Goal: Transaction & Acquisition: Purchase product/service

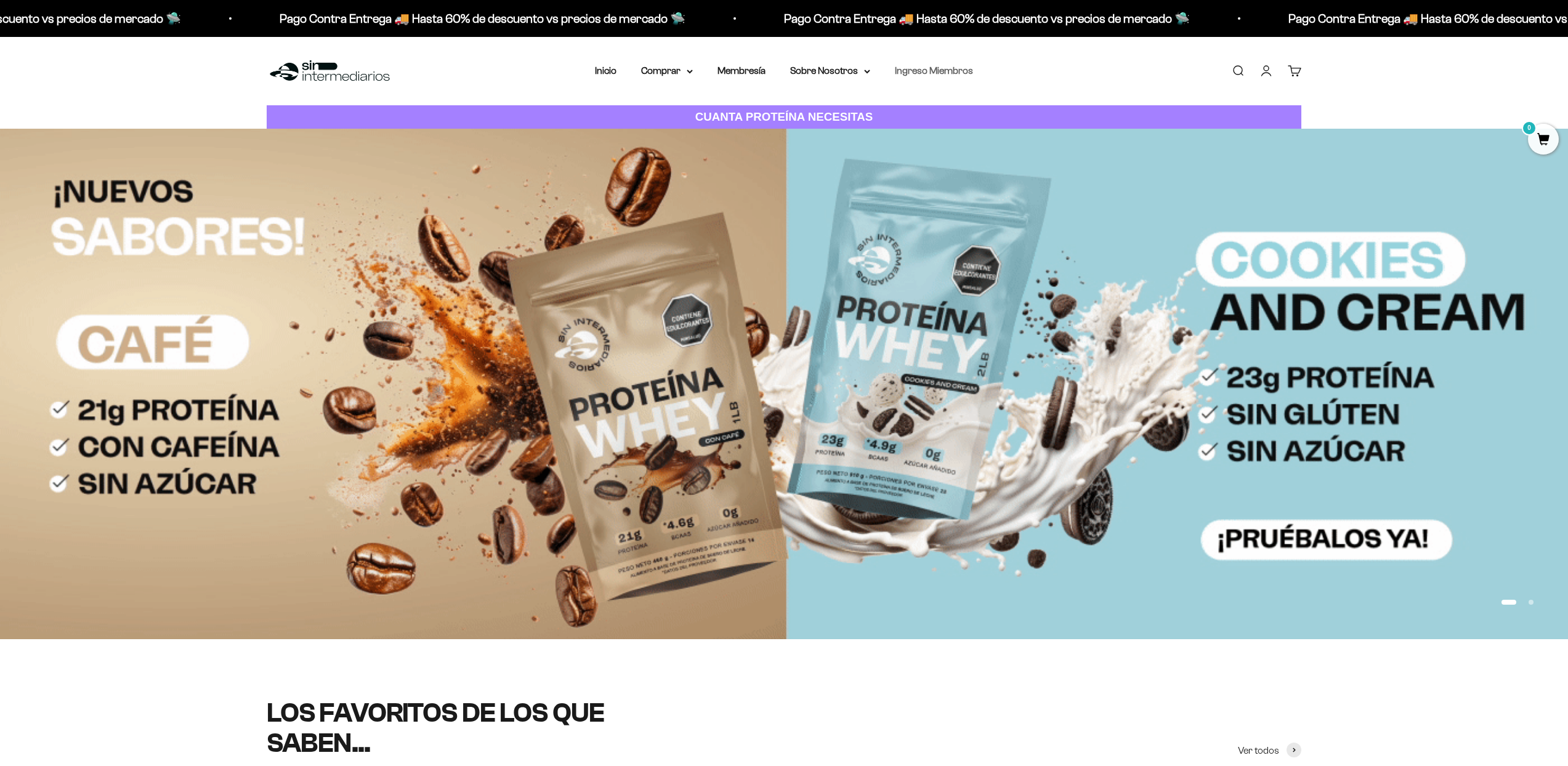
click at [922, 67] on link "Ingreso Miembros" at bounding box center [934, 70] width 78 height 11
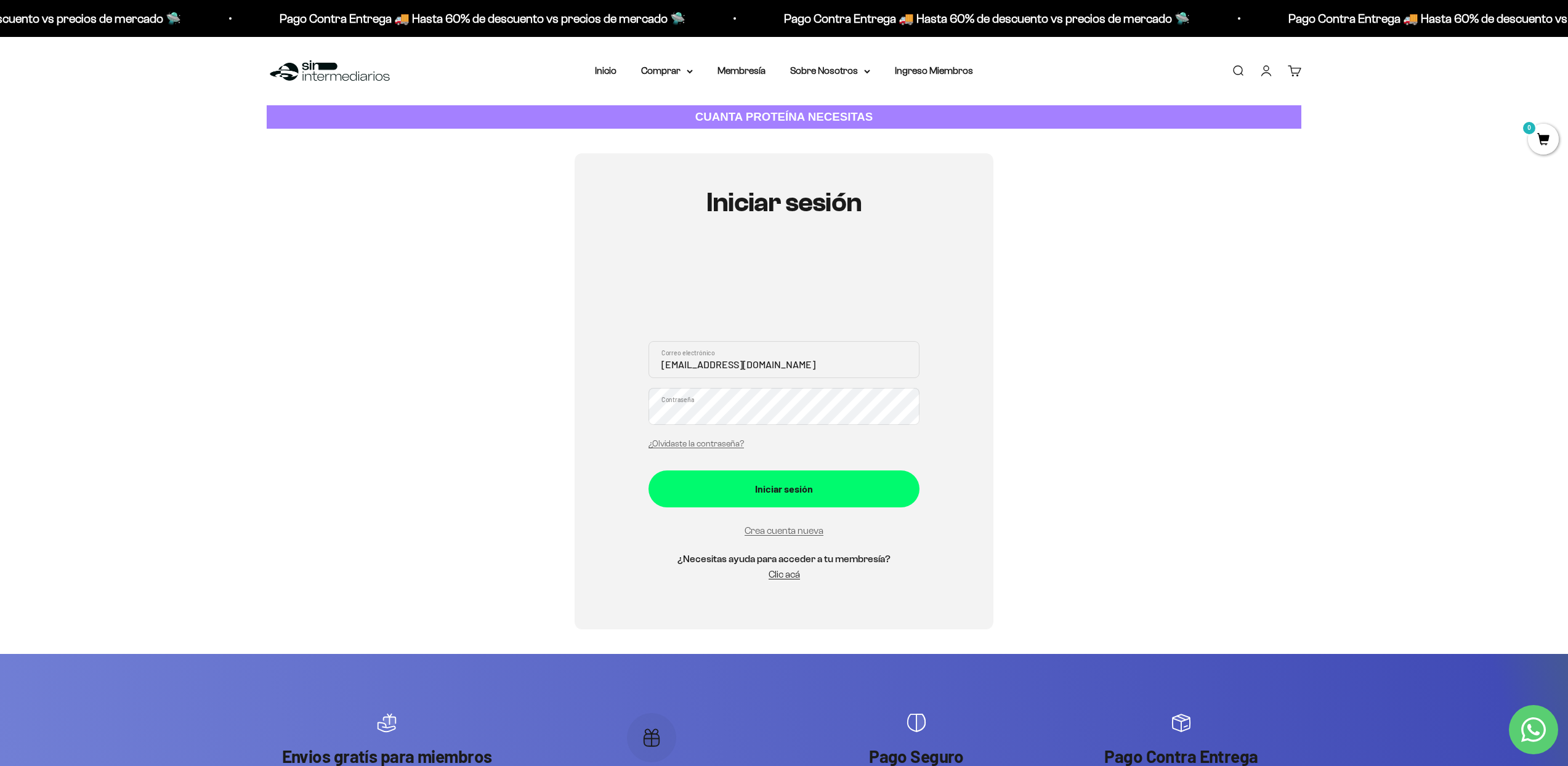
type input "juanes030131@hotmail.com"
click at [801, 468] on form "juanes030131@hotmail.com Correo electrónico Contraseña ¿Olvidaste la contraseña…" at bounding box center [784, 439] width 271 height 198
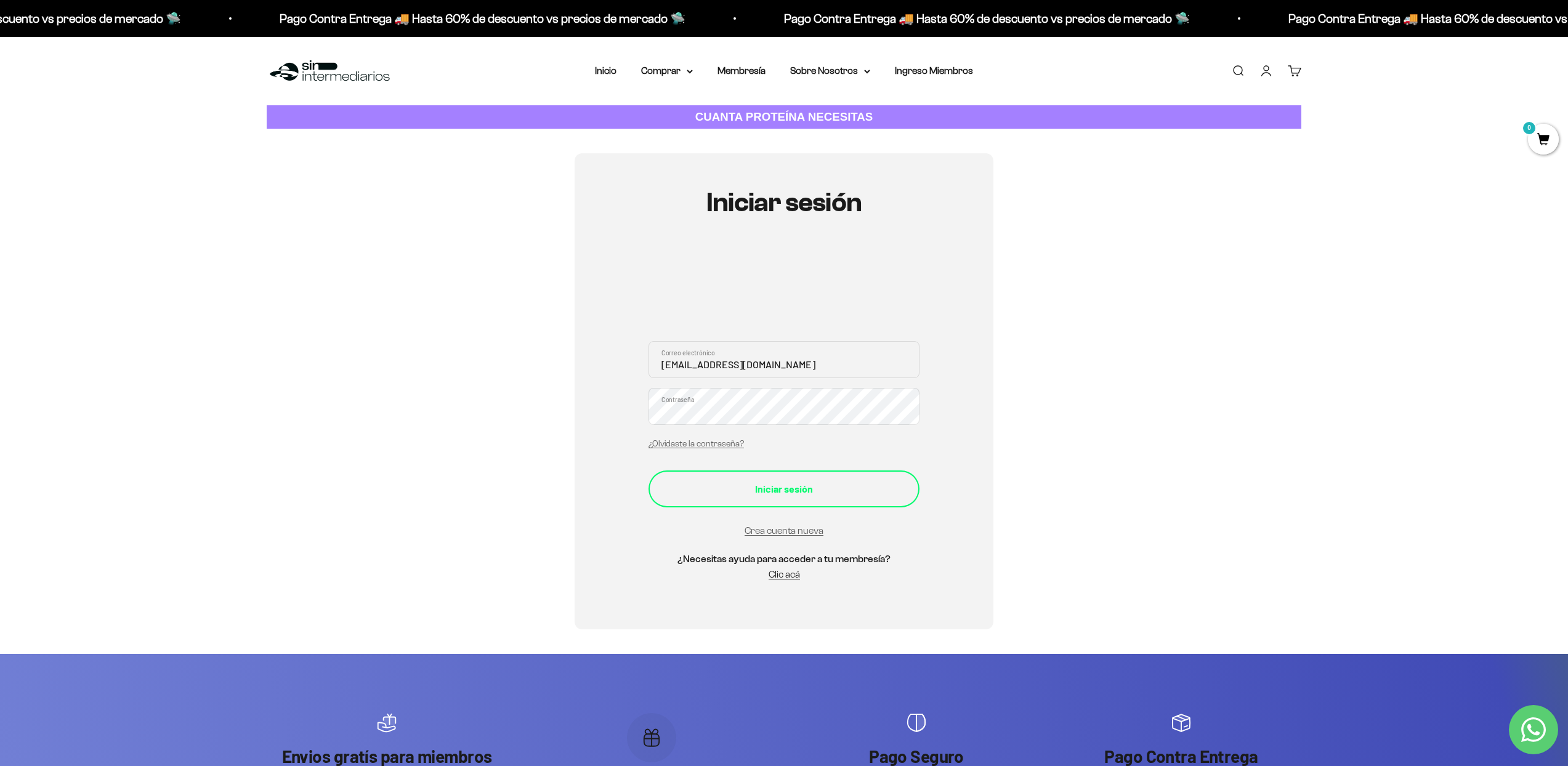
click at [803, 479] on button "Iniciar sesión" at bounding box center [784, 489] width 271 height 37
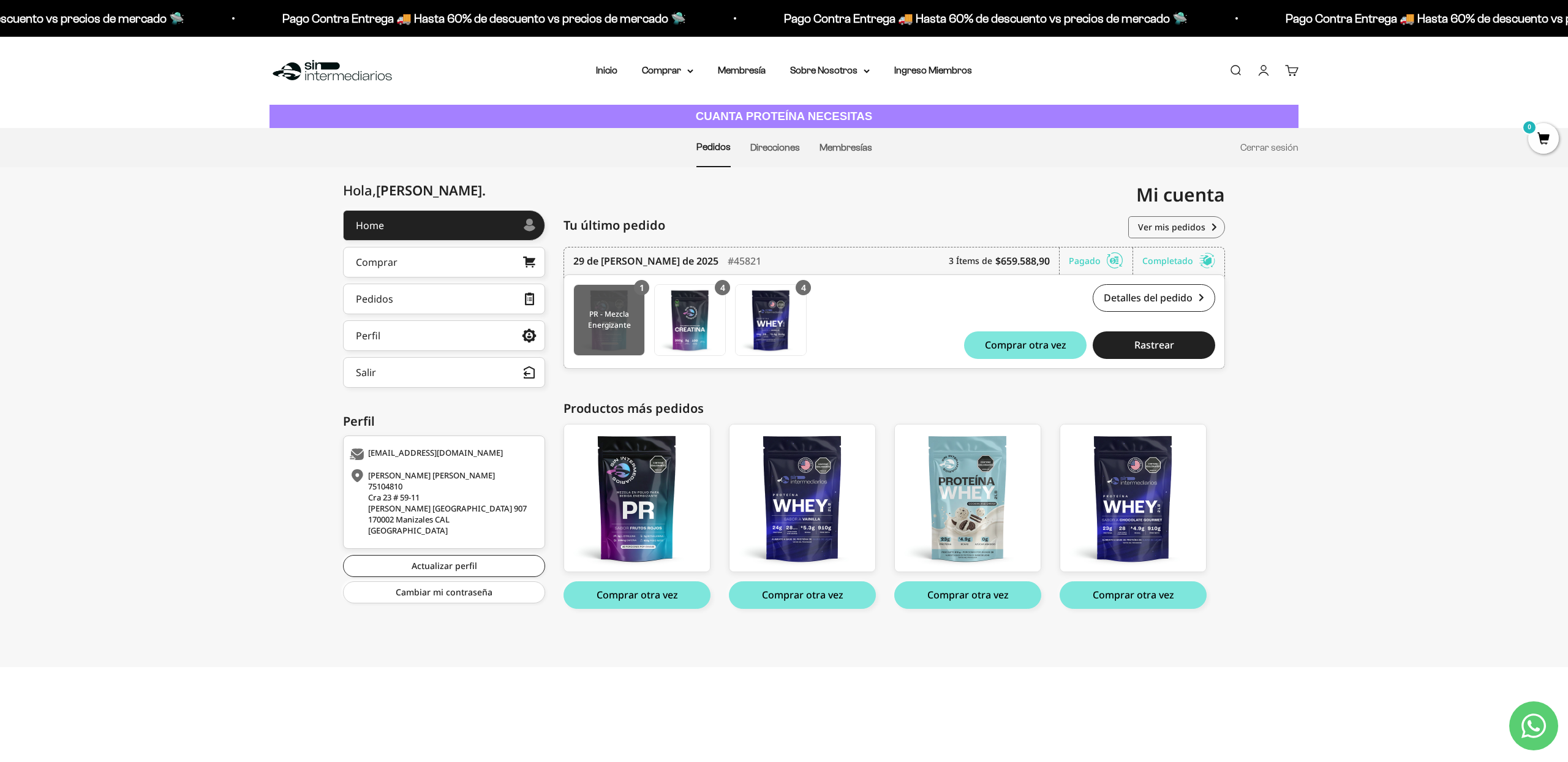
click at [618, 325] on img at bounding box center [609, 320] width 70 height 70
click at [416, 266] on link "Comprar" at bounding box center [444, 262] width 202 height 30
click at [664, 65] on summary "Comprar" at bounding box center [668, 70] width 51 height 16
click at [673, 108] on span "Proteínas" at bounding box center [670, 109] width 41 height 10
click at [706, 136] on span "Otros Suplementos" at bounding box center [690, 132] width 82 height 10
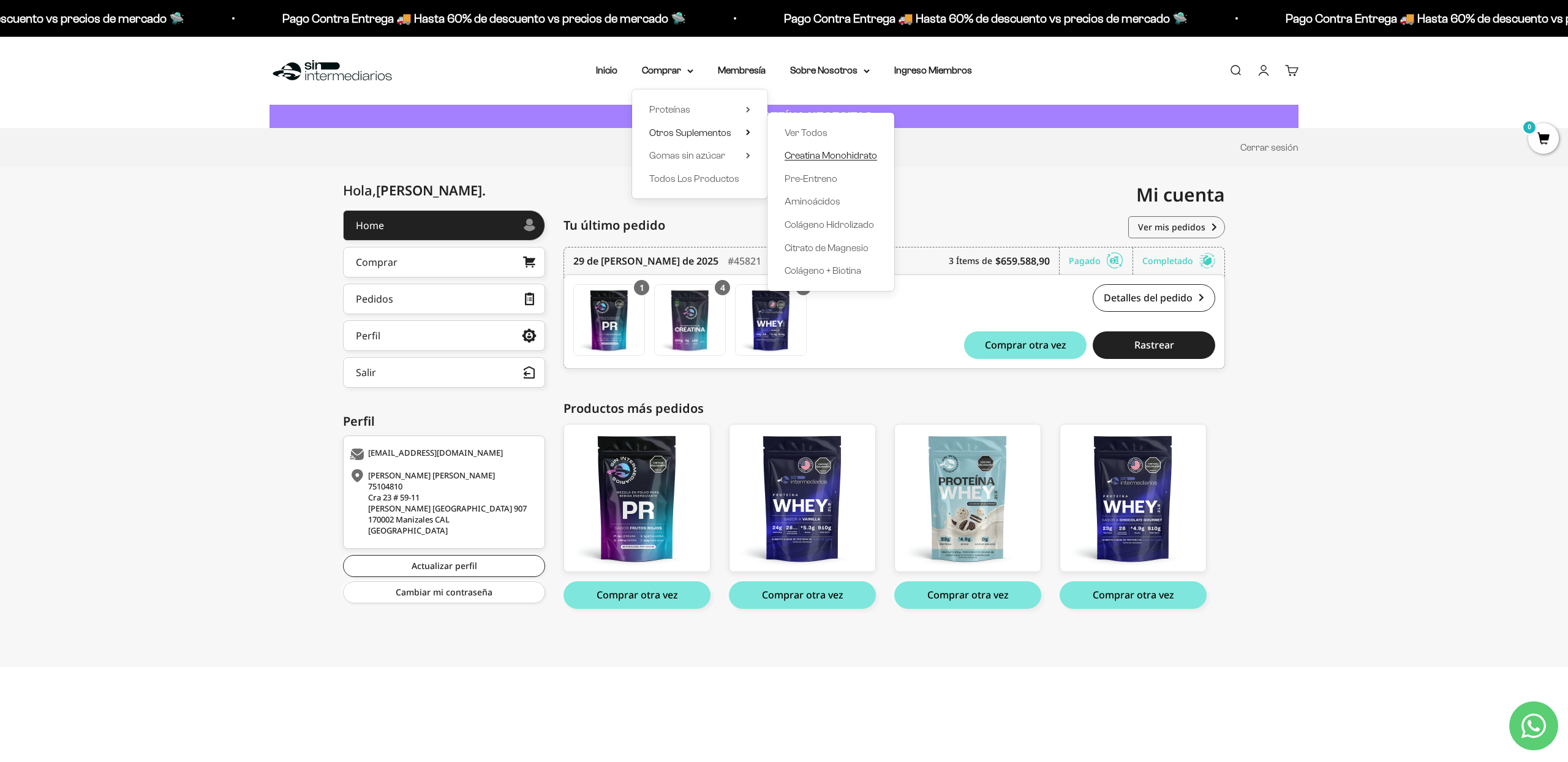
click at [832, 156] on span "Creatina Monohidrato" at bounding box center [830, 155] width 92 height 10
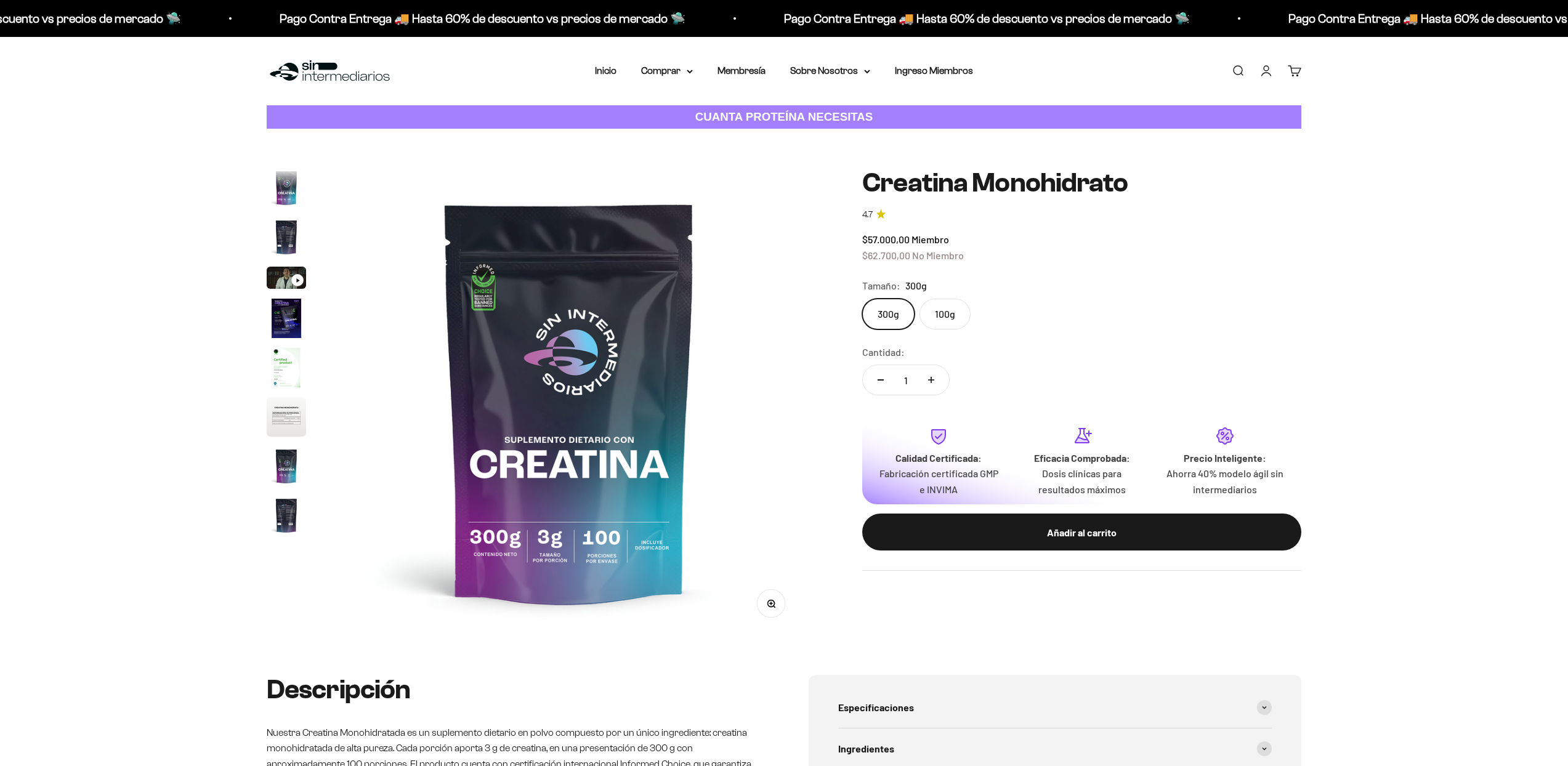
scroll to position [51, 0]
click at [942, 315] on label "100g" at bounding box center [945, 314] width 52 height 31
click at [862, 299] on input "100g" at bounding box center [861, 298] width 1 height 1
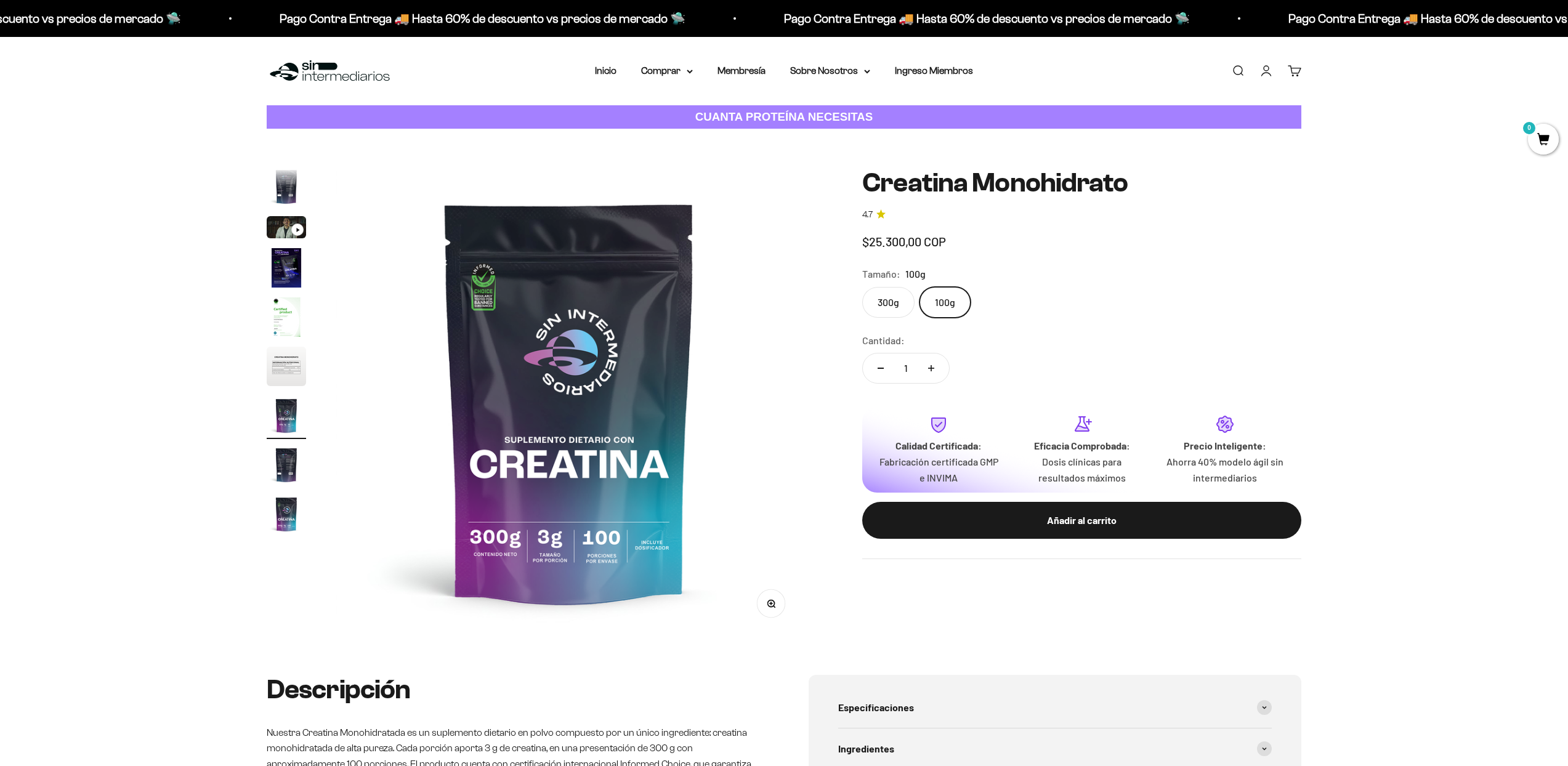
scroll to position [0, 2894]
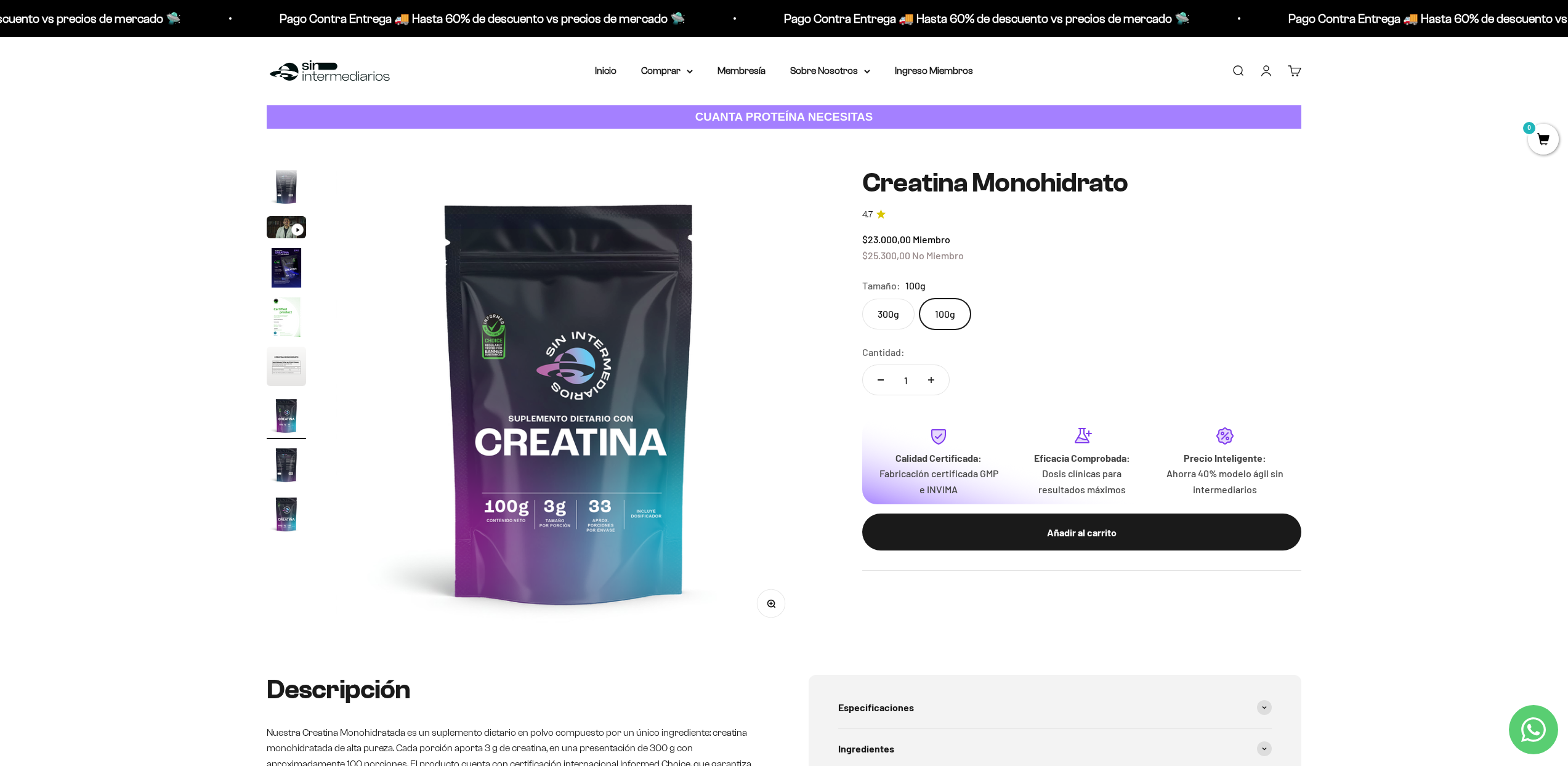
click at [898, 311] on label "300g" at bounding box center [888, 314] width 53 height 31
click at [862, 299] on input "300g" at bounding box center [861, 298] width 1 height 1
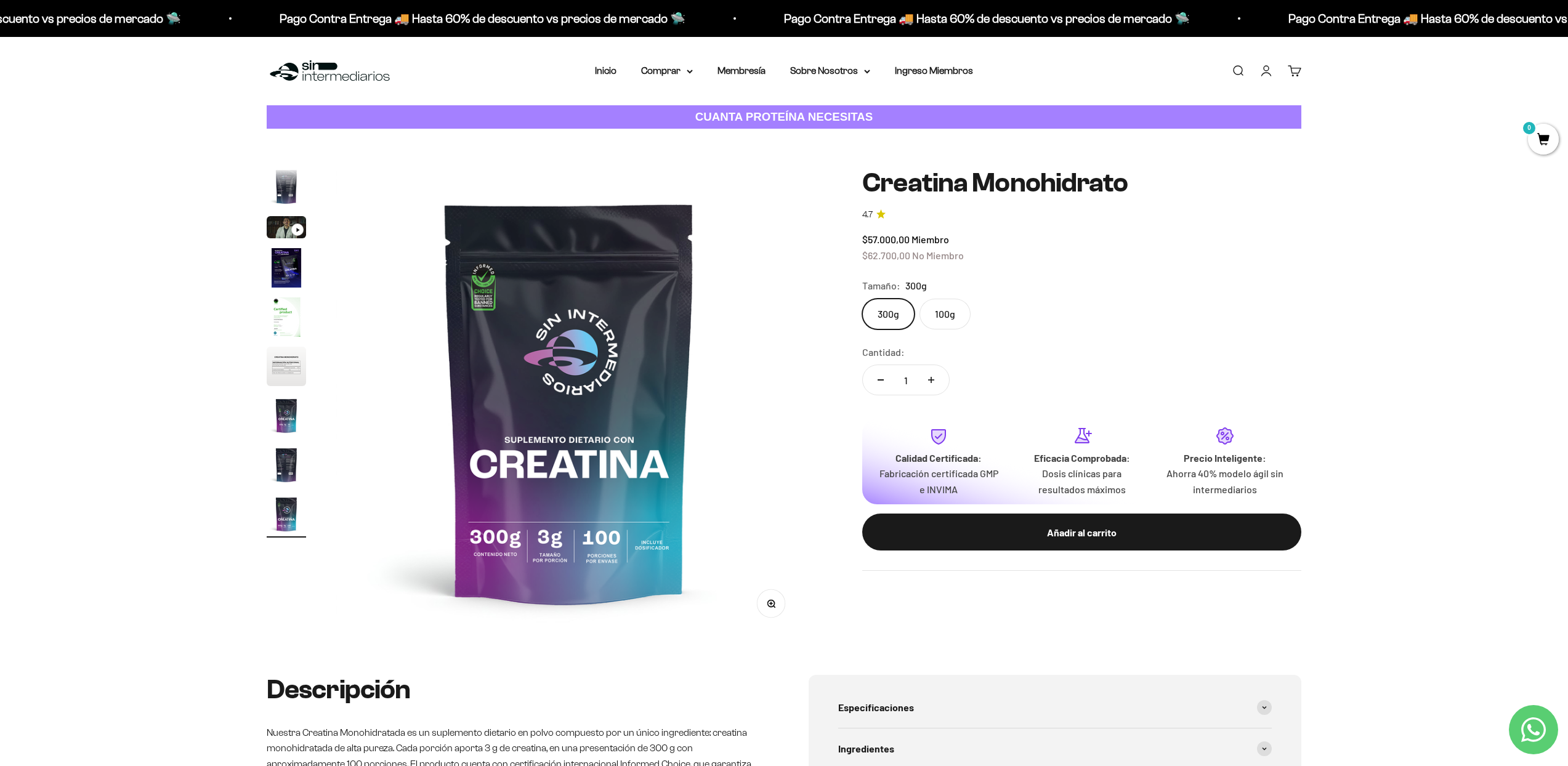
click at [950, 300] on label "100g" at bounding box center [945, 314] width 52 height 31
click at [862, 299] on input "100g" at bounding box center [861, 298] width 1 height 1
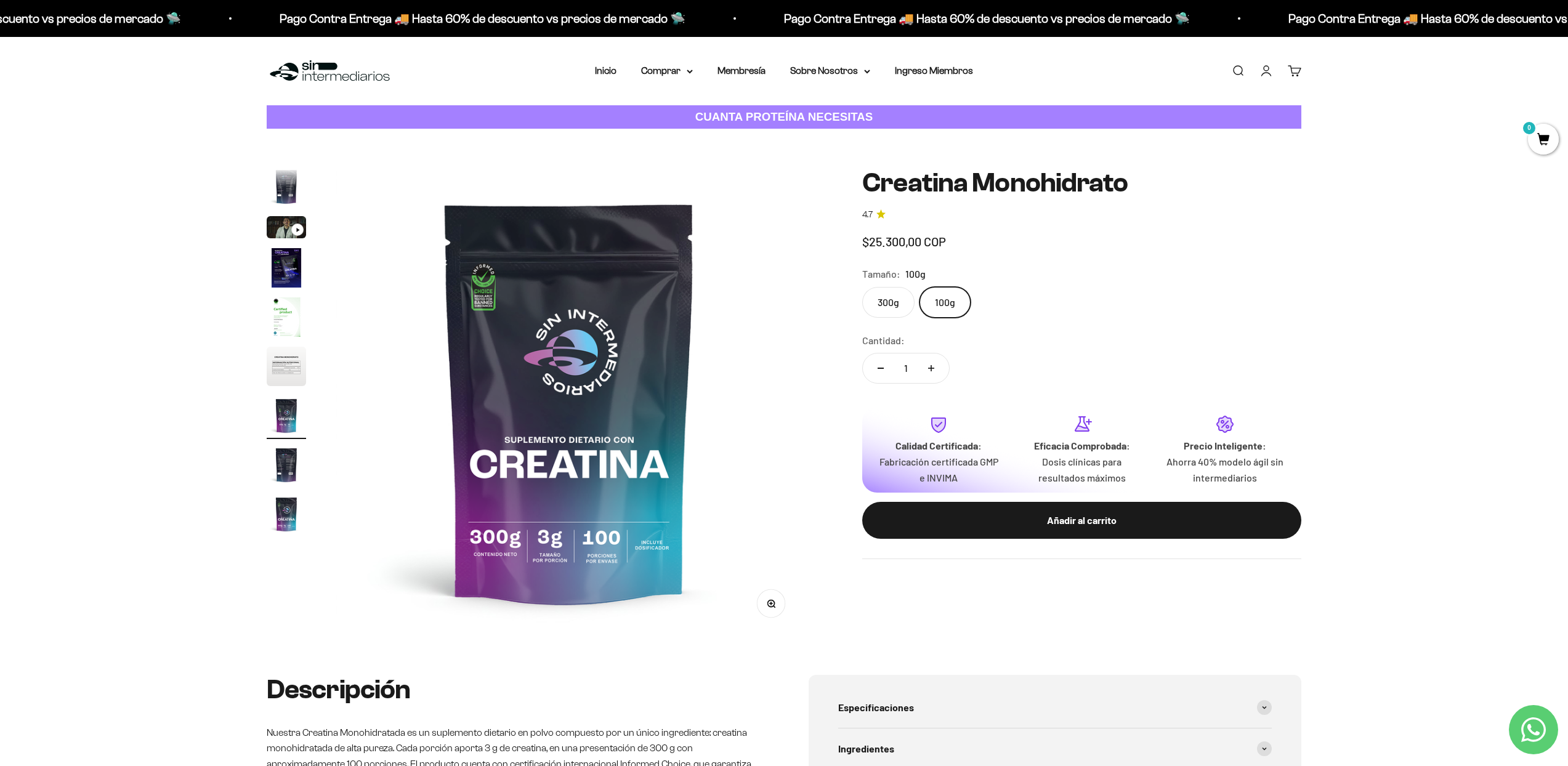
scroll to position [0, 2894]
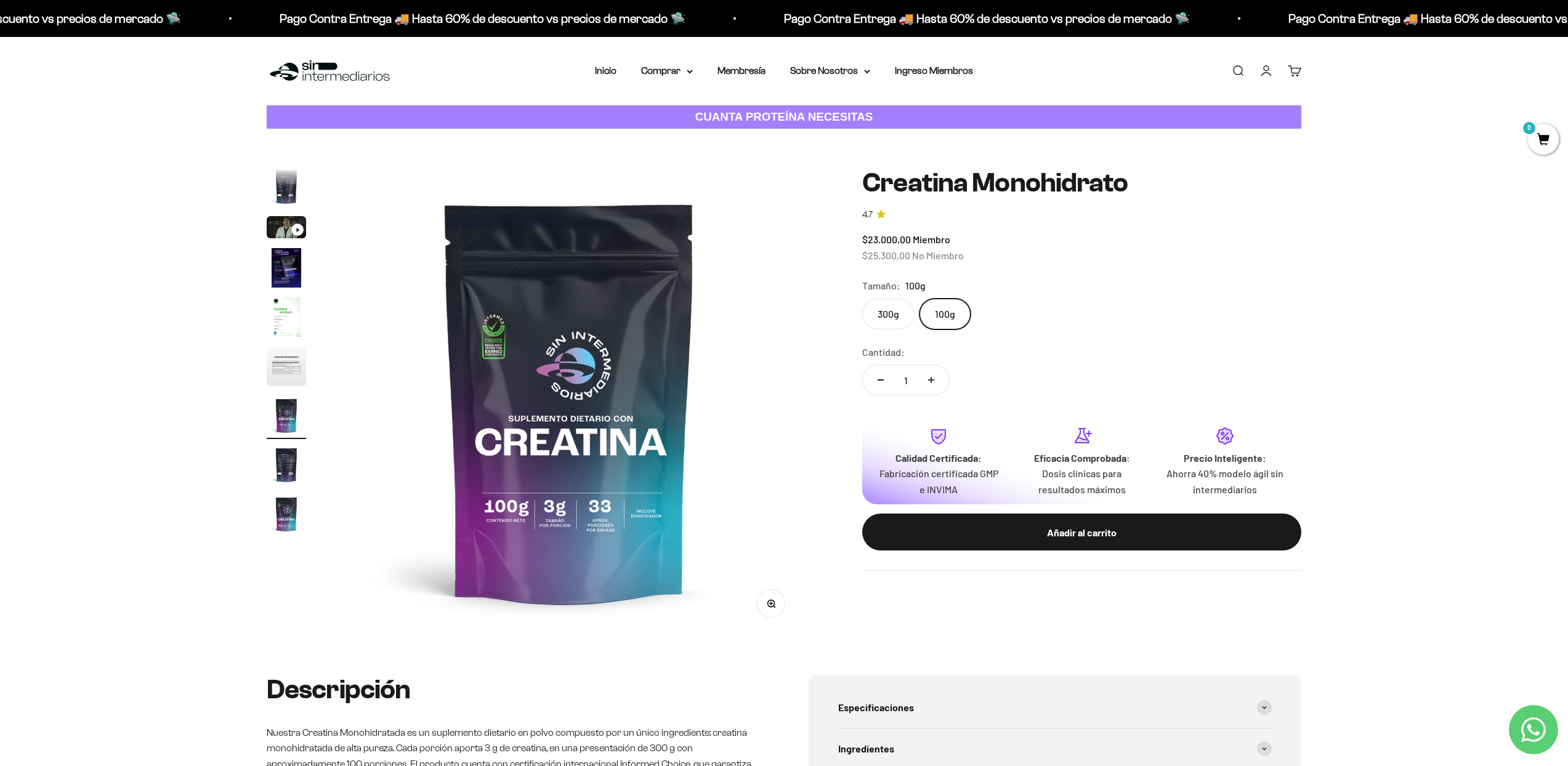
click at [888, 315] on label "300g" at bounding box center [888, 314] width 53 height 31
click at [862, 299] on input "300g" at bounding box center [861, 298] width 1 height 1
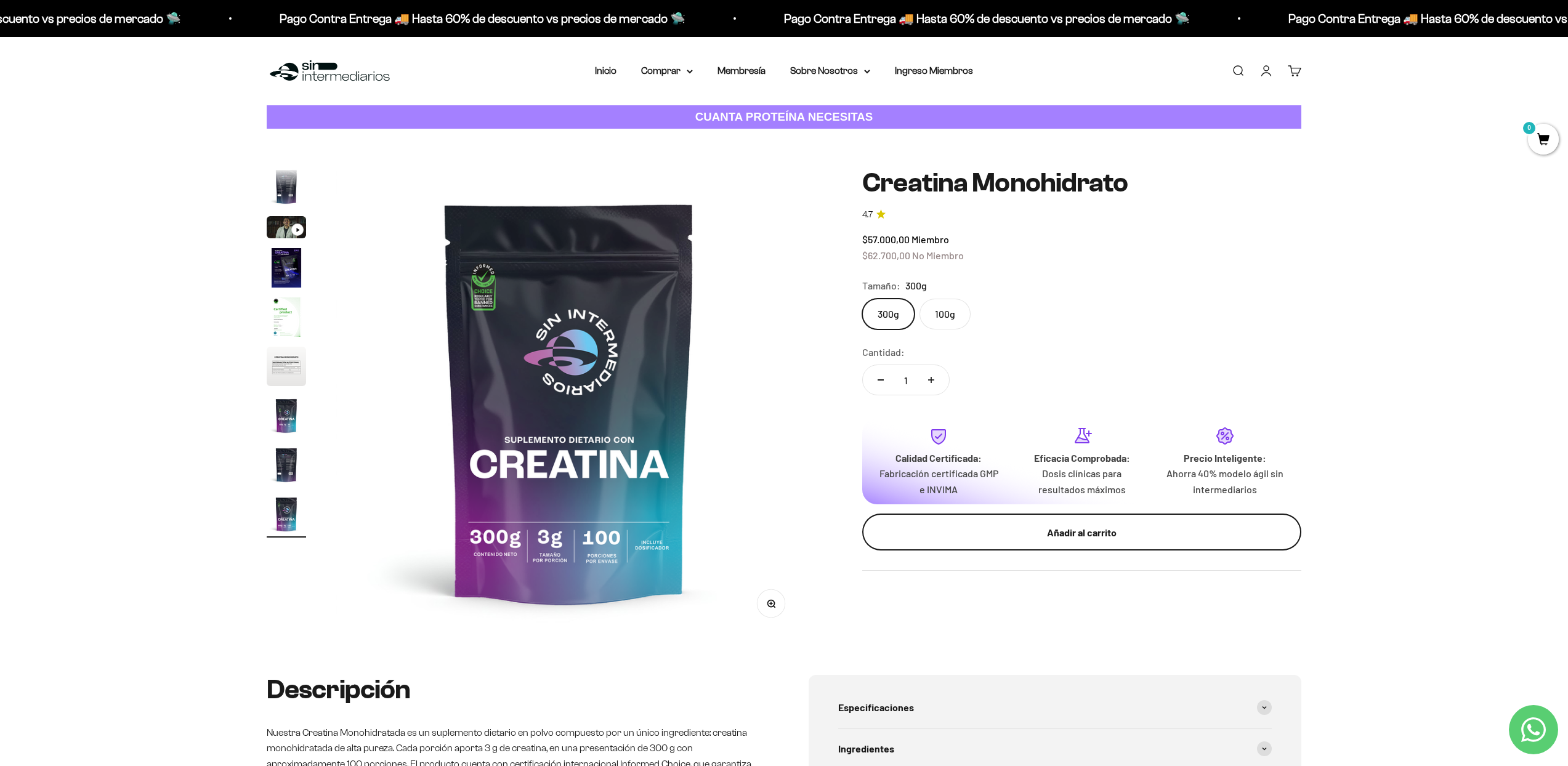
click at [1025, 524] on div "Añadir al carrito" at bounding box center [1082, 532] width 390 height 16
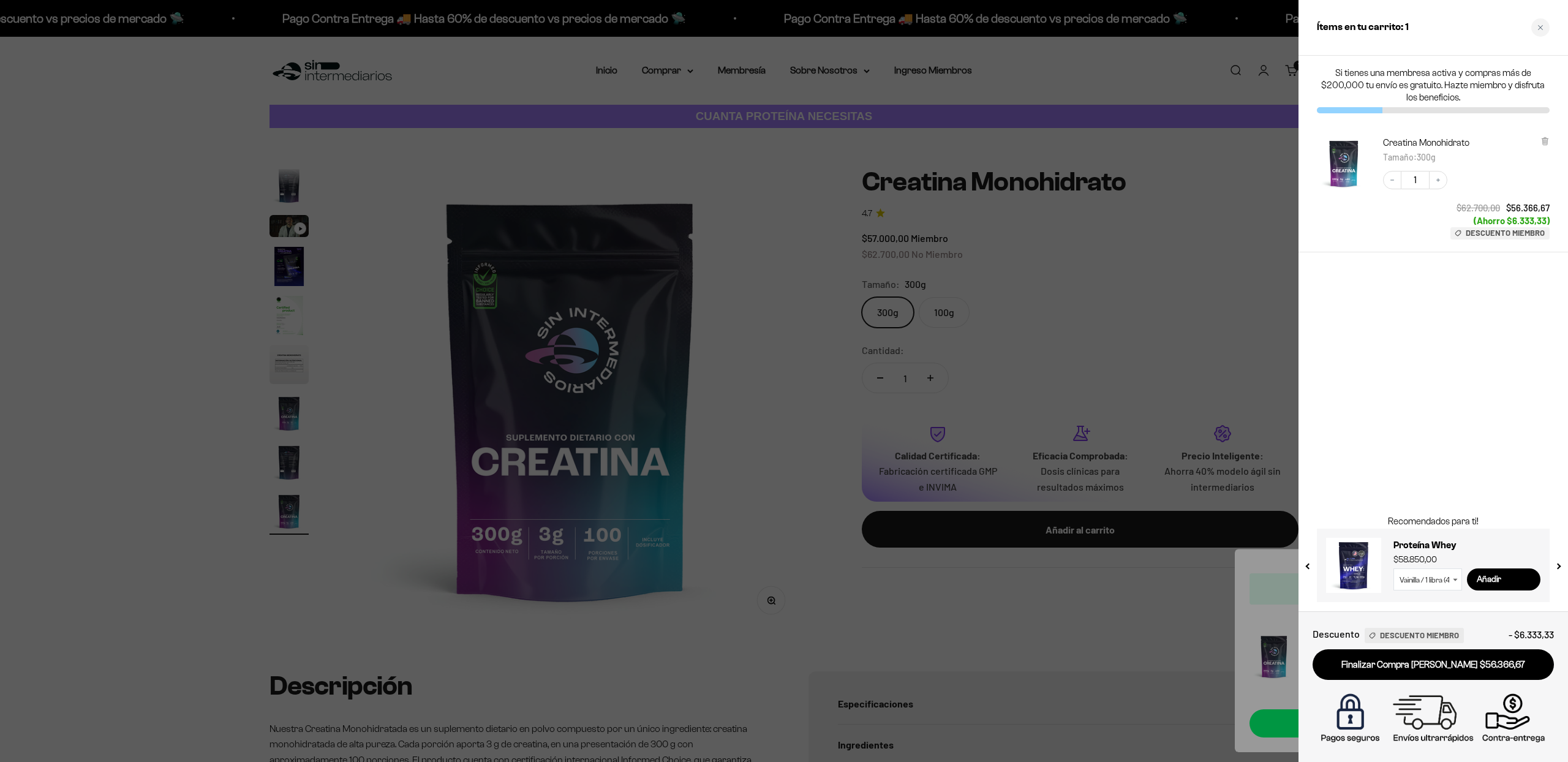
click at [1179, 320] on div at bounding box center [784, 381] width 1568 height 762
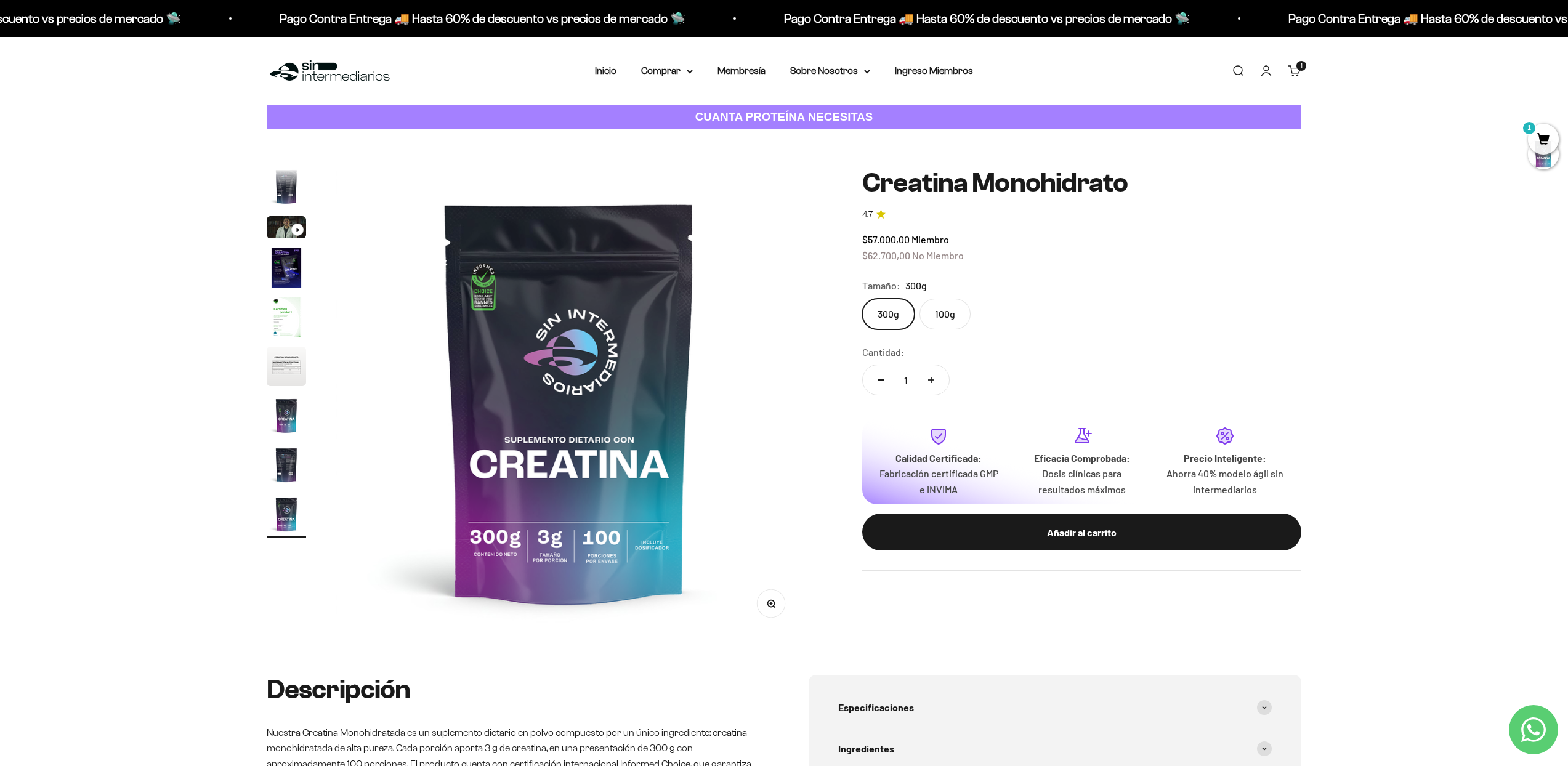
click at [1534, 139] on span "1" at bounding box center [1543, 139] width 31 height 31
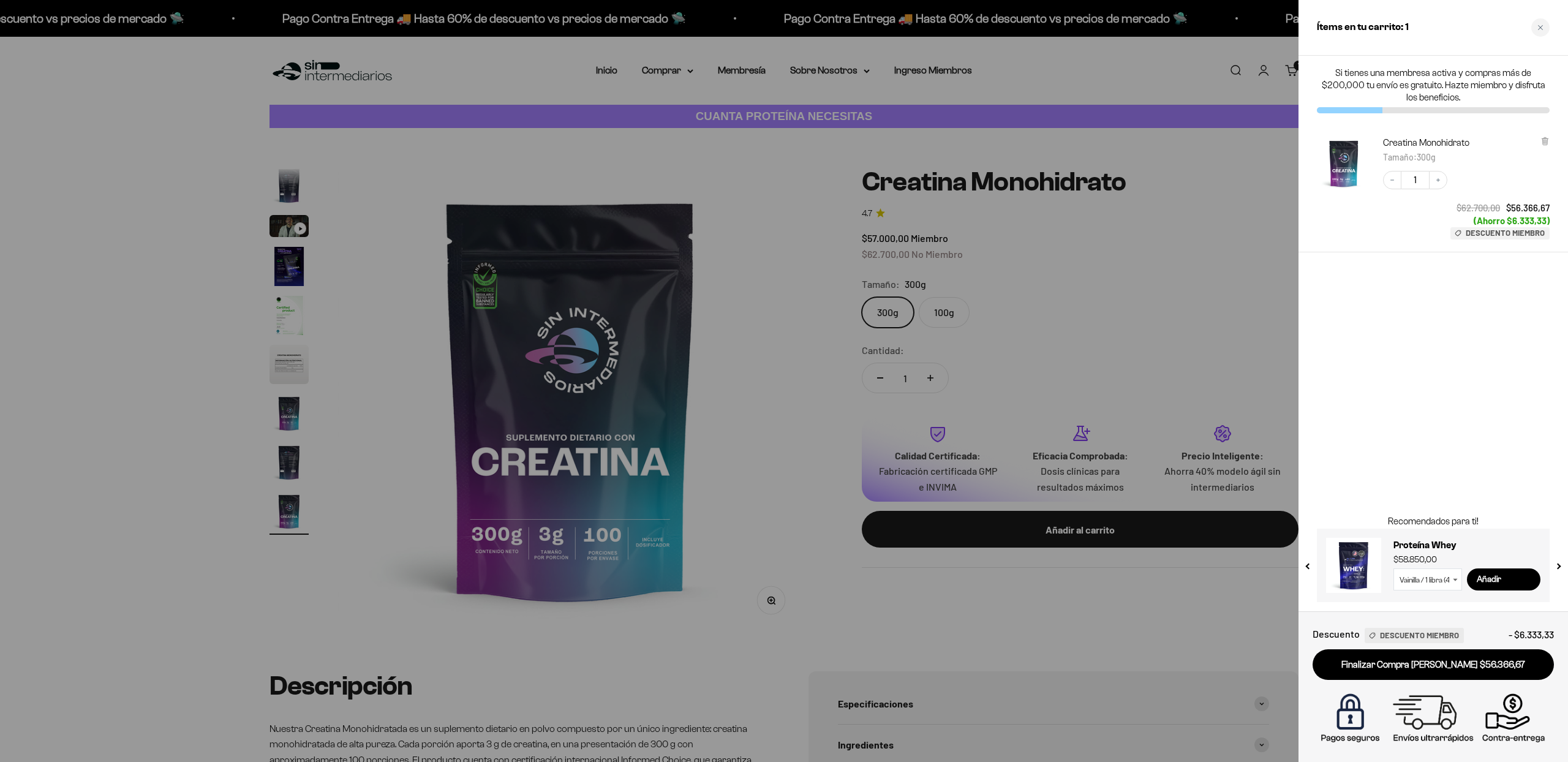
click at [1245, 440] on div at bounding box center [784, 381] width 1568 height 762
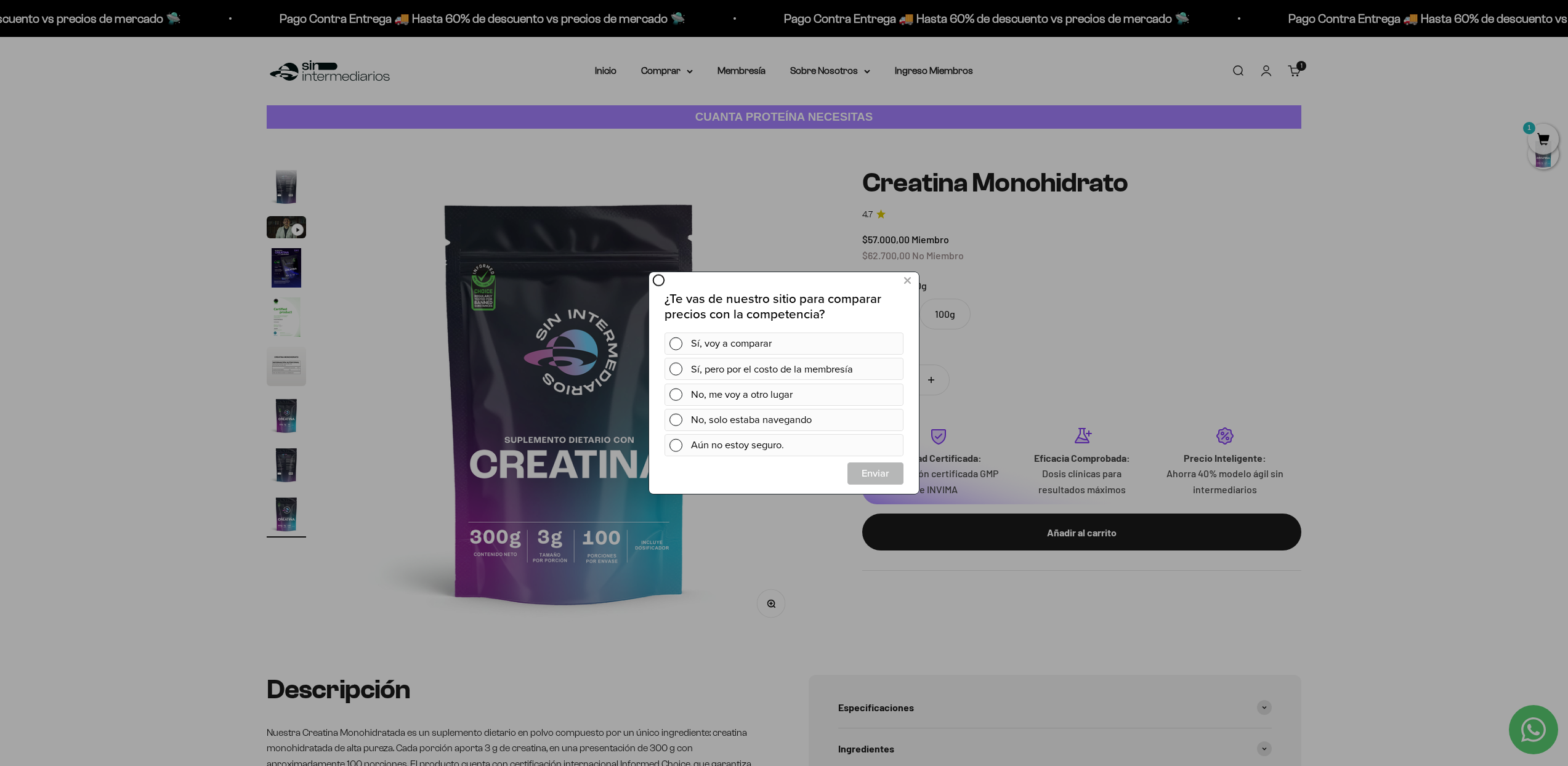
click at [579, 99] on div at bounding box center [784, 383] width 1568 height 766
click at [668, 78] on div at bounding box center [784, 383] width 1568 height 766
click at [666, 67] on div at bounding box center [784, 383] width 1568 height 766
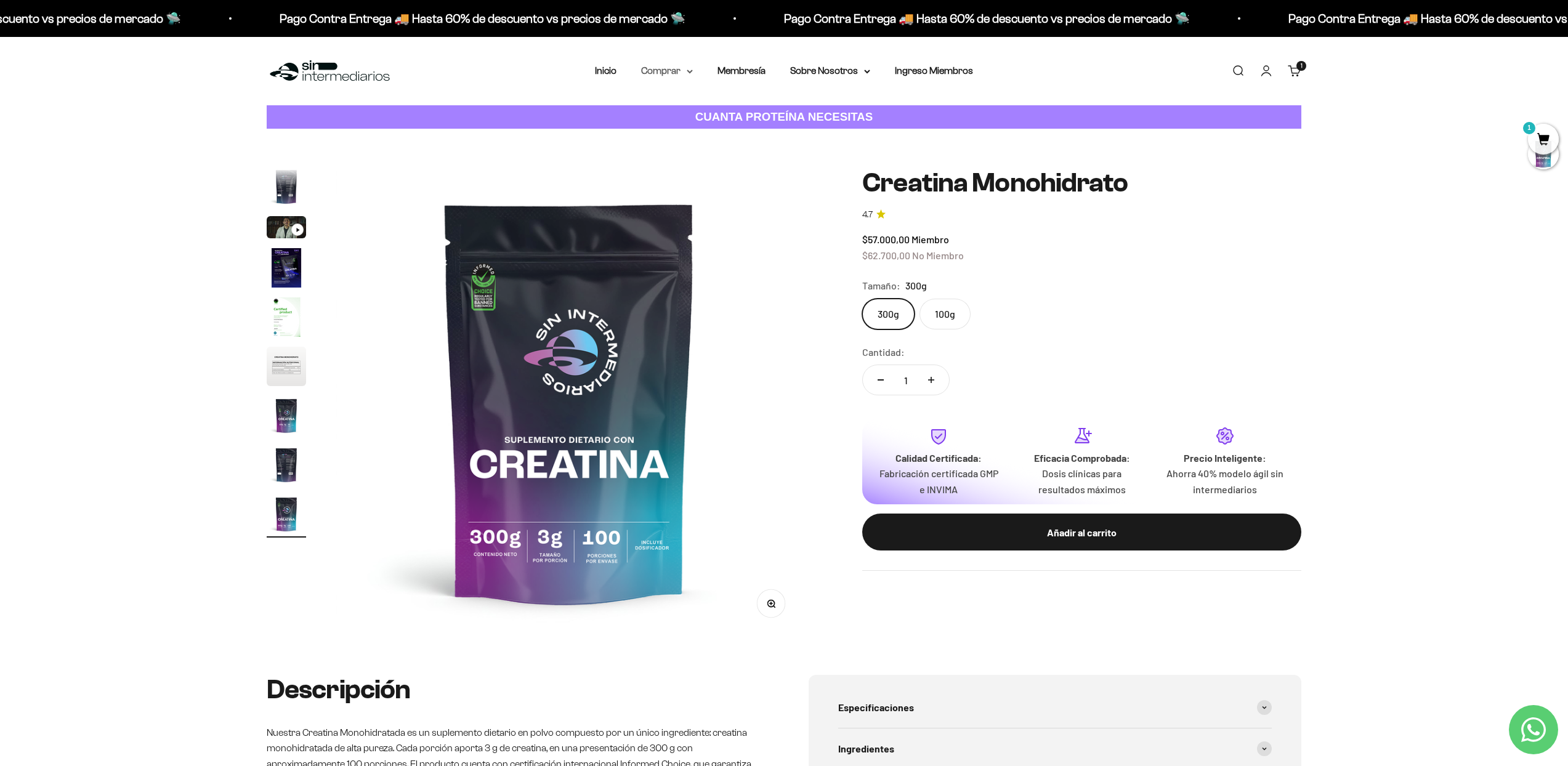
click at [667, 67] on summary "Comprar" at bounding box center [667, 71] width 52 height 16
click at [742, 105] on summary "Proteínas" at bounding box center [699, 110] width 101 height 16
click at [785, 115] on span "Ver Todos" at bounding box center [806, 110] width 43 height 11
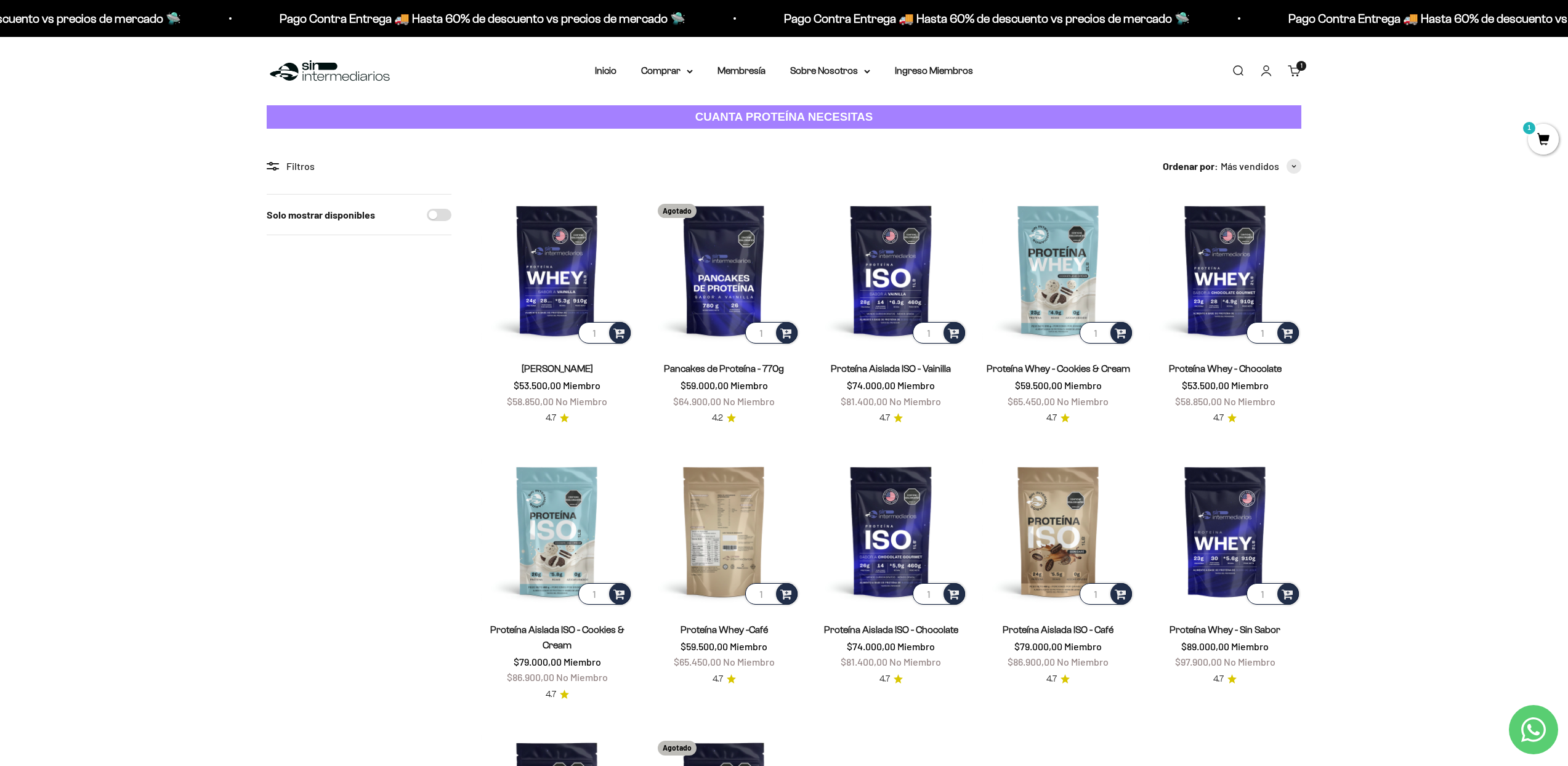
click at [742, 521] on img at bounding box center [723, 531] width 152 height 152
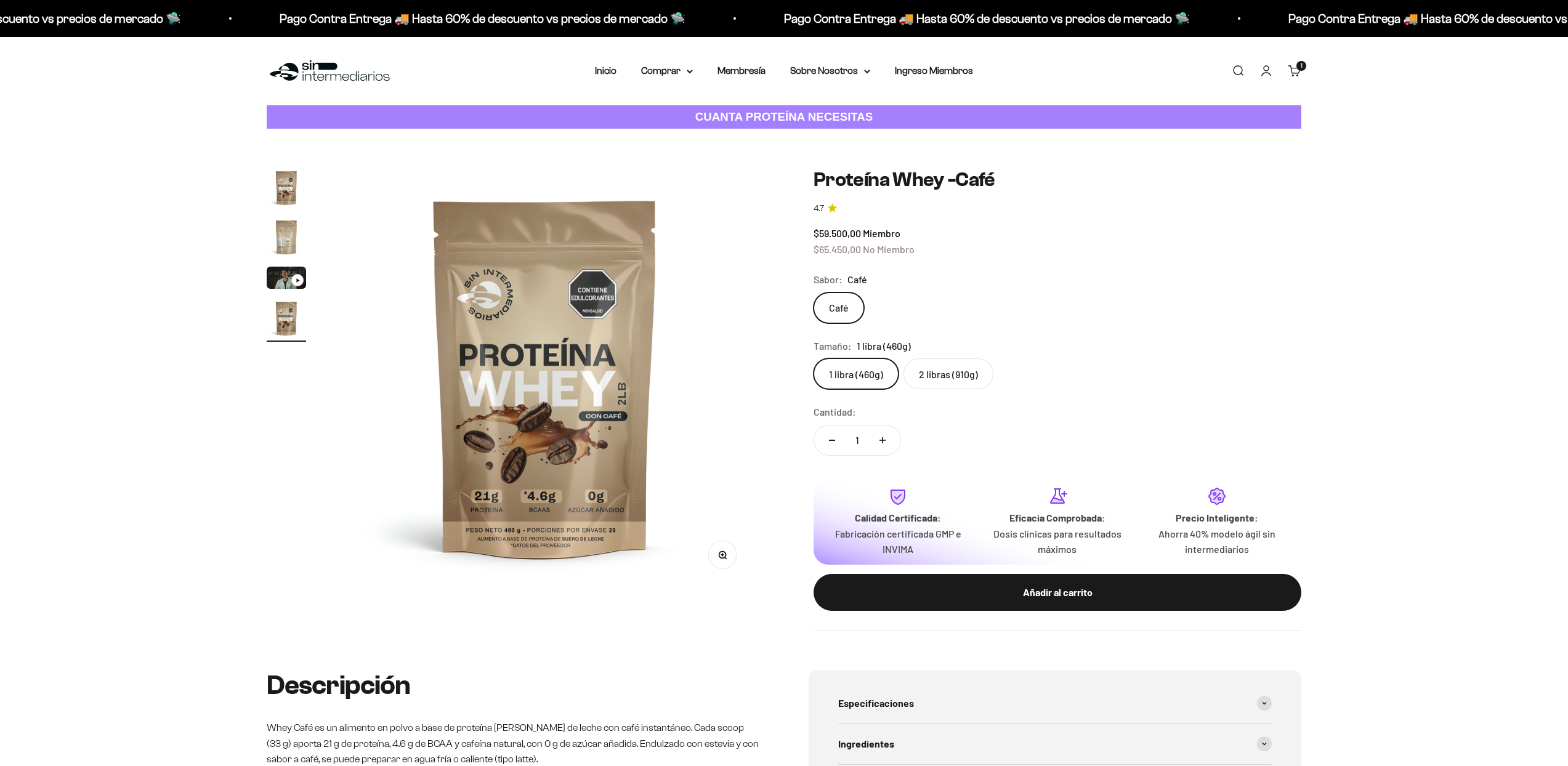
scroll to position [0, 1301]
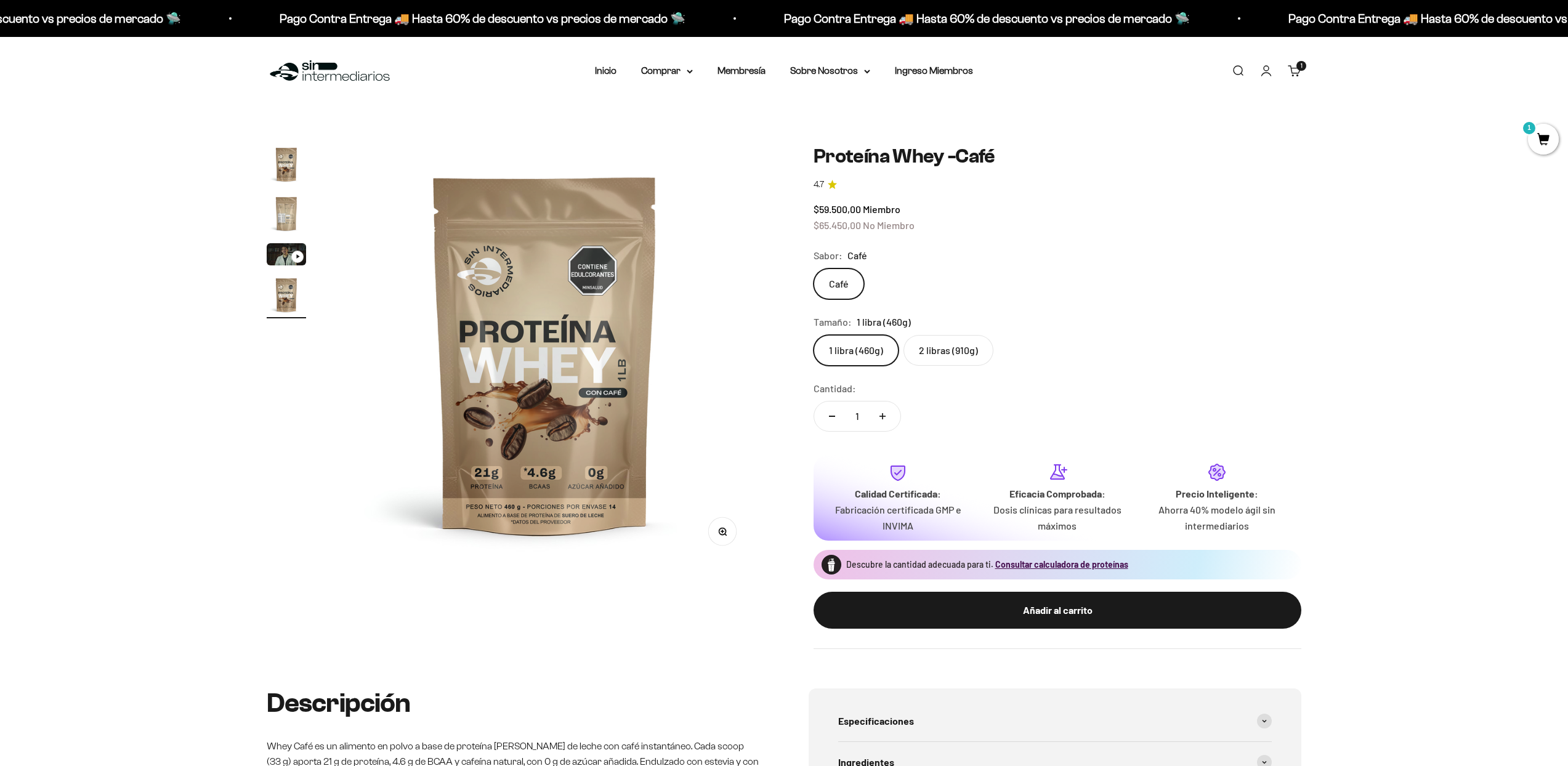
click at [931, 360] on label "2 libras (910g)" at bounding box center [948, 351] width 90 height 31
click at [814, 335] on input "2 libras (910g)" at bounding box center [813, 334] width 1 height 1
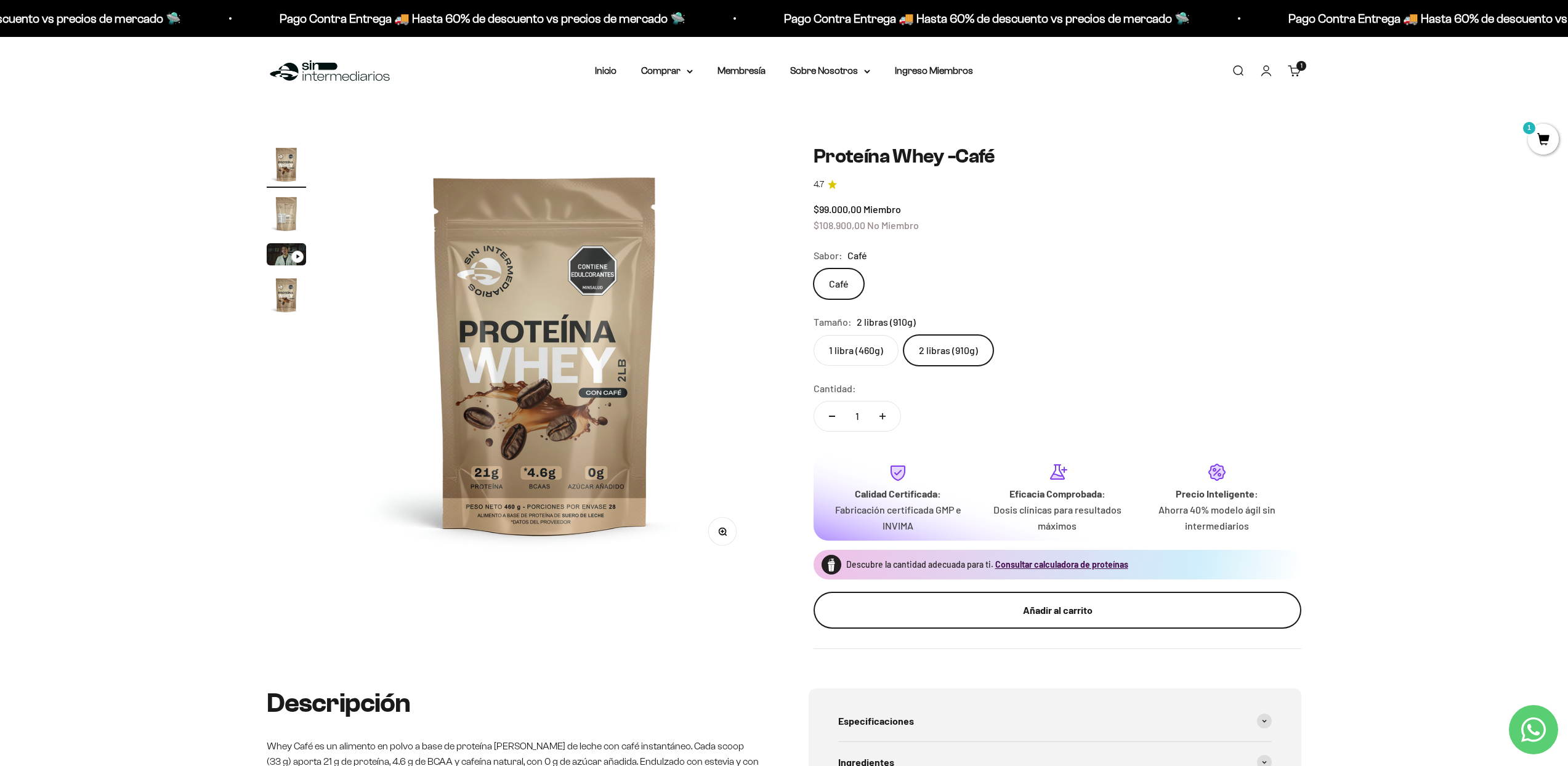
click at [956, 594] on button "Añadir al carrito" at bounding box center [1057, 610] width 488 height 37
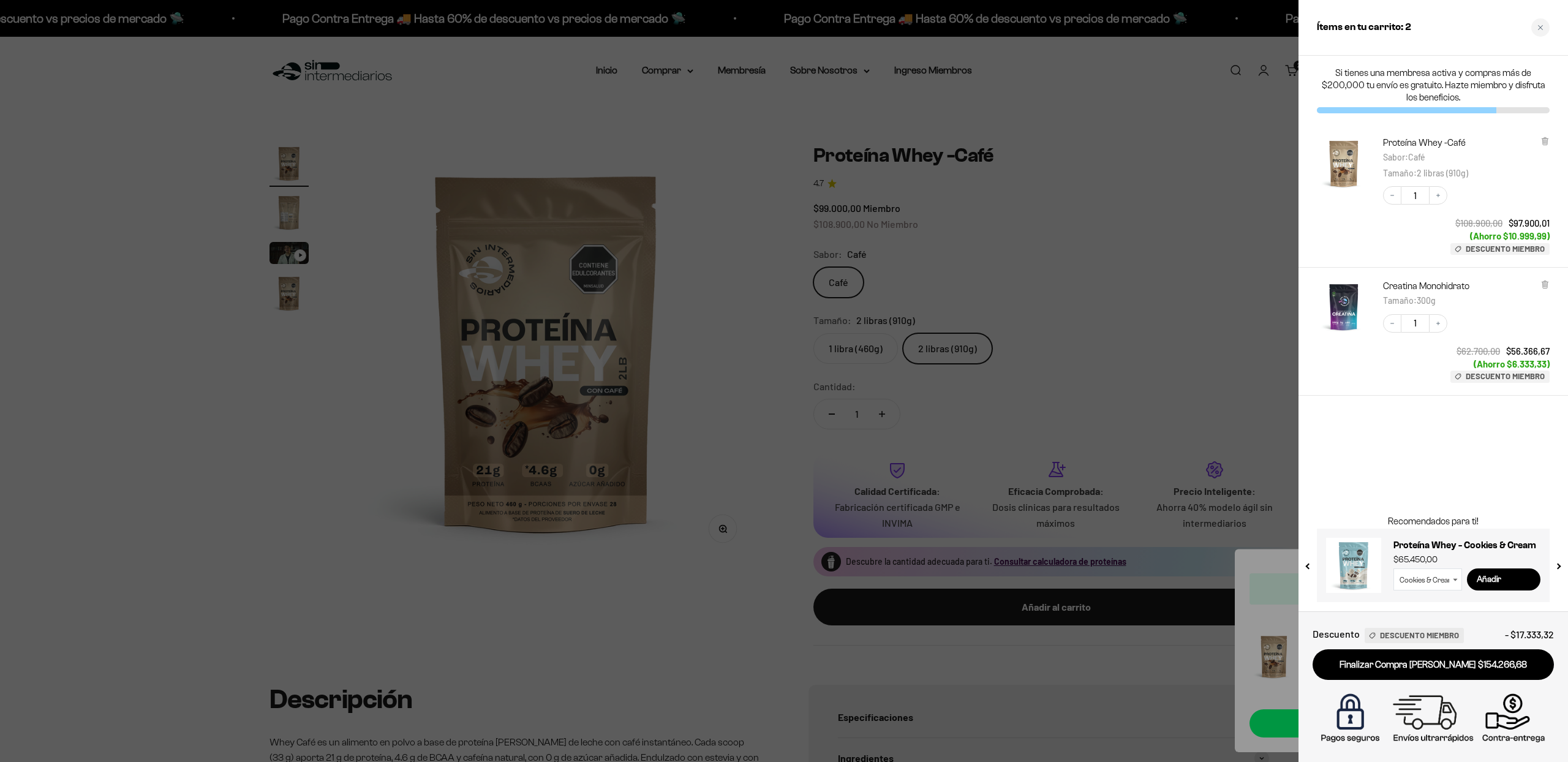
click at [1237, 486] on div at bounding box center [784, 381] width 1568 height 762
